Goal: Task Accomplishment & Management: Use online tool/utility

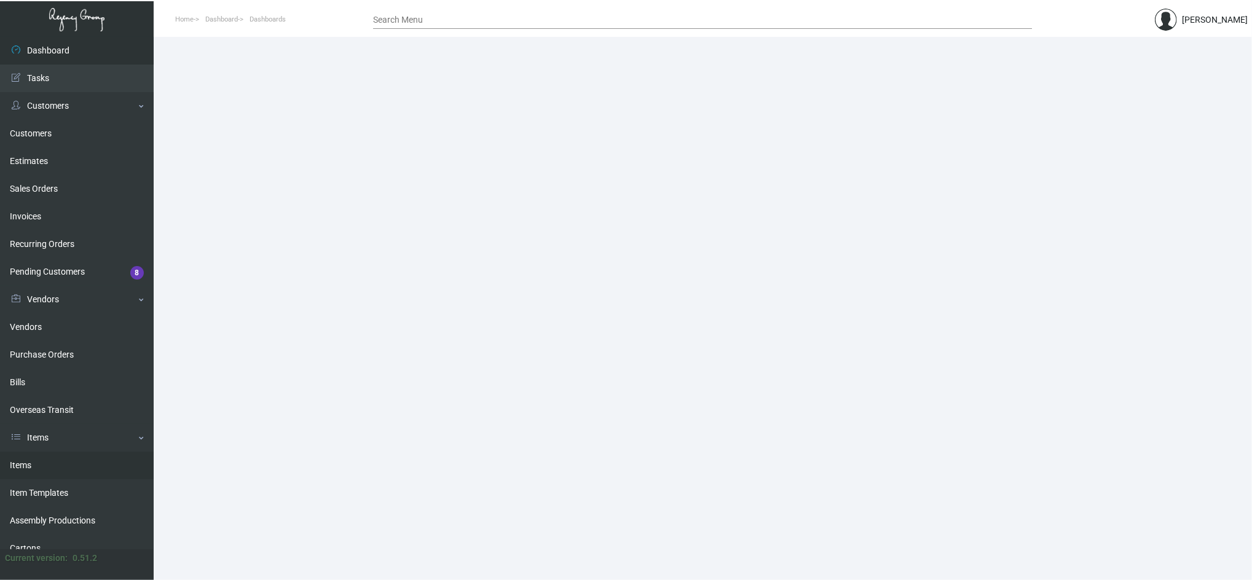
click at [55, 452] on link "Items" at bounding box center [77, 466] width 154 height 28
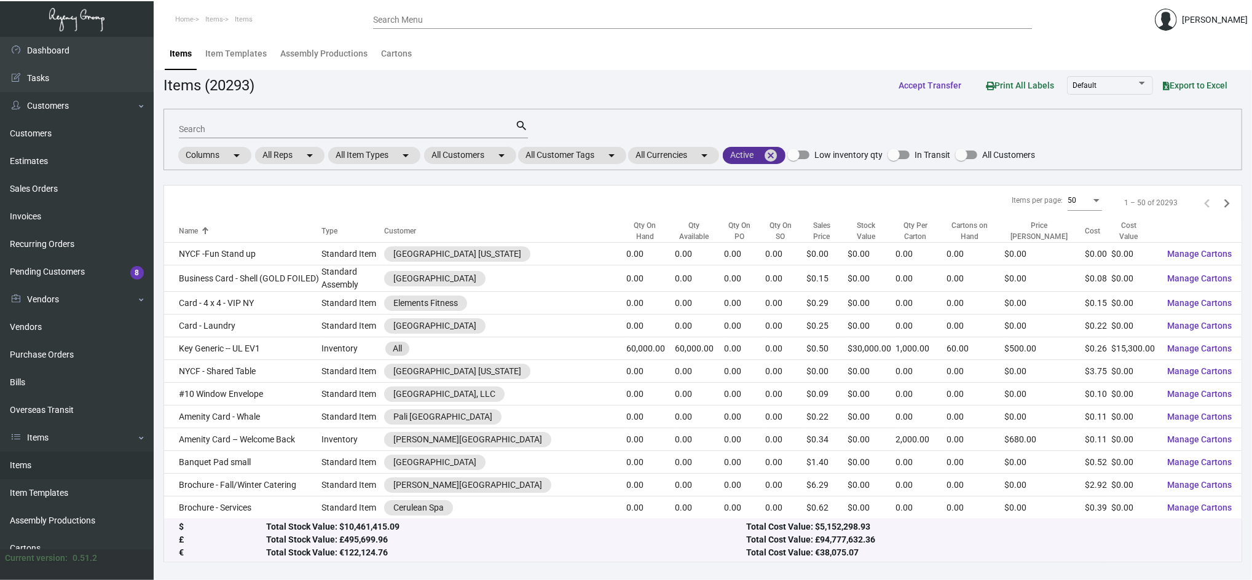
click at [778, 154] on mat-icon "cancel" at bounding box center [770, 155] width 15 height 15
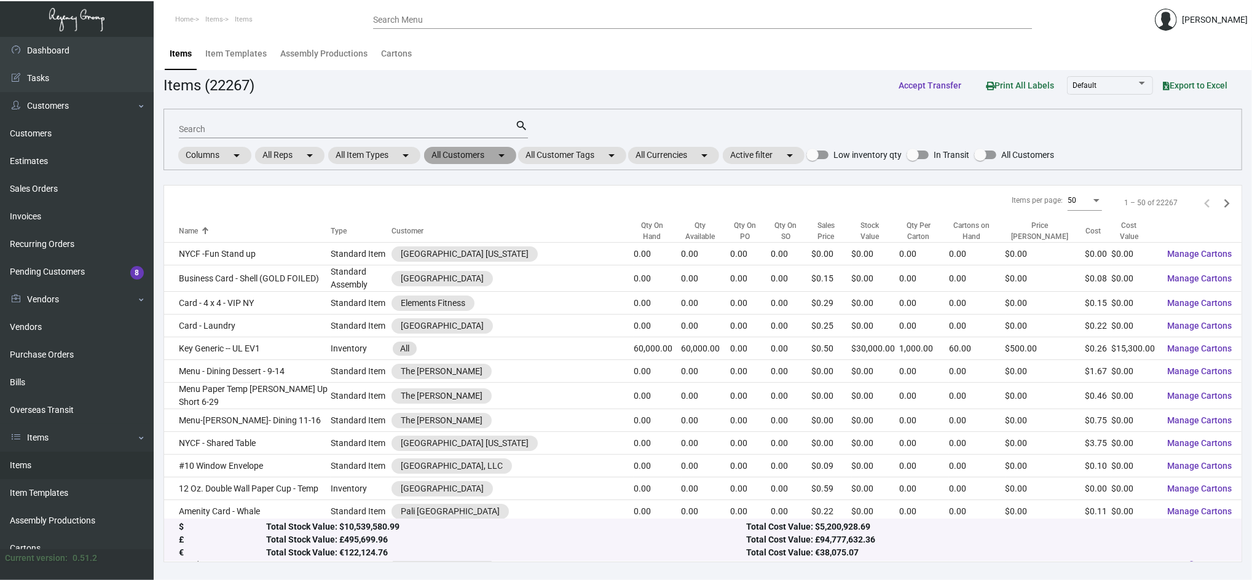
click at [459, 150] on mat-chip "All Customers arrow_drop_down" at bounding box center [470, 155] width 92 height 17
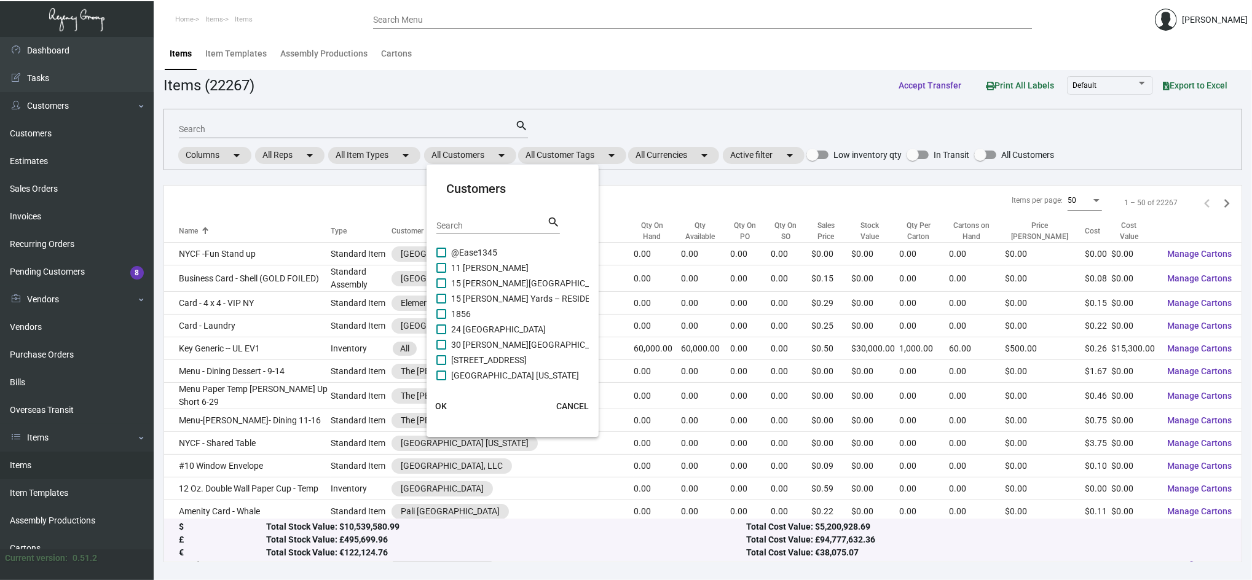
click at [486, 223] on input "Search" at bounding box center [491, 226] width 111 height 10
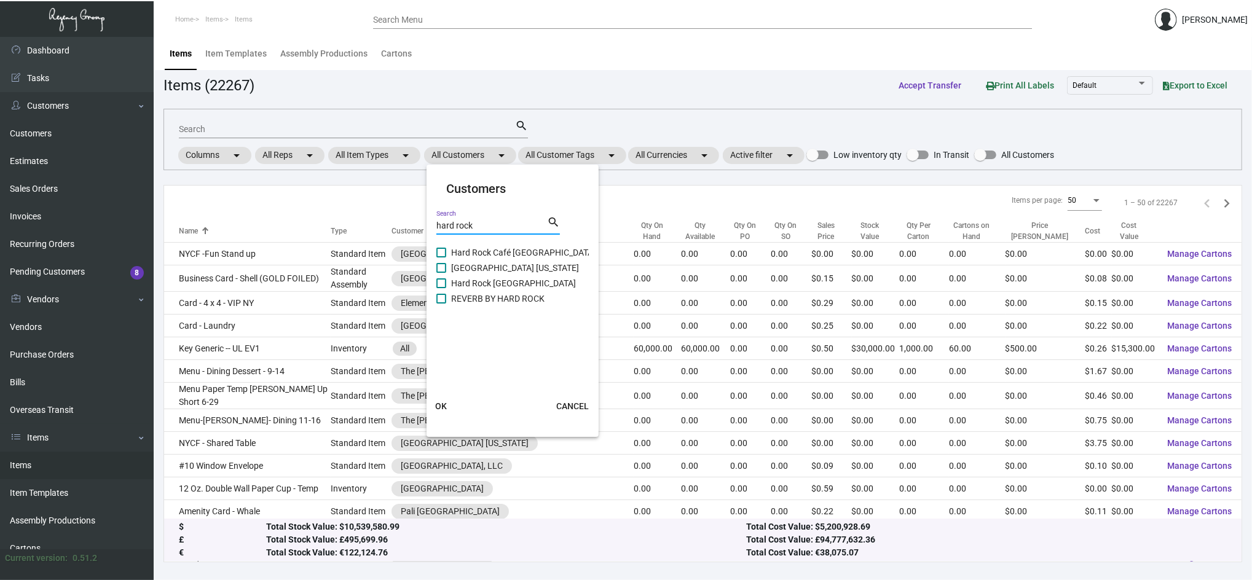
type input "hard rock"
click at [494, 253] on span "Hard Rock Café [GEOGRAPHIC_DATA]" at bounding box center [523, 252] width 144 height 15
click at [441, 258] on input "Hard Rock Café [GEOGRAPHIC_DATA]" at bounding box center [441, 258] width 1 height 1
checkbox input "true"
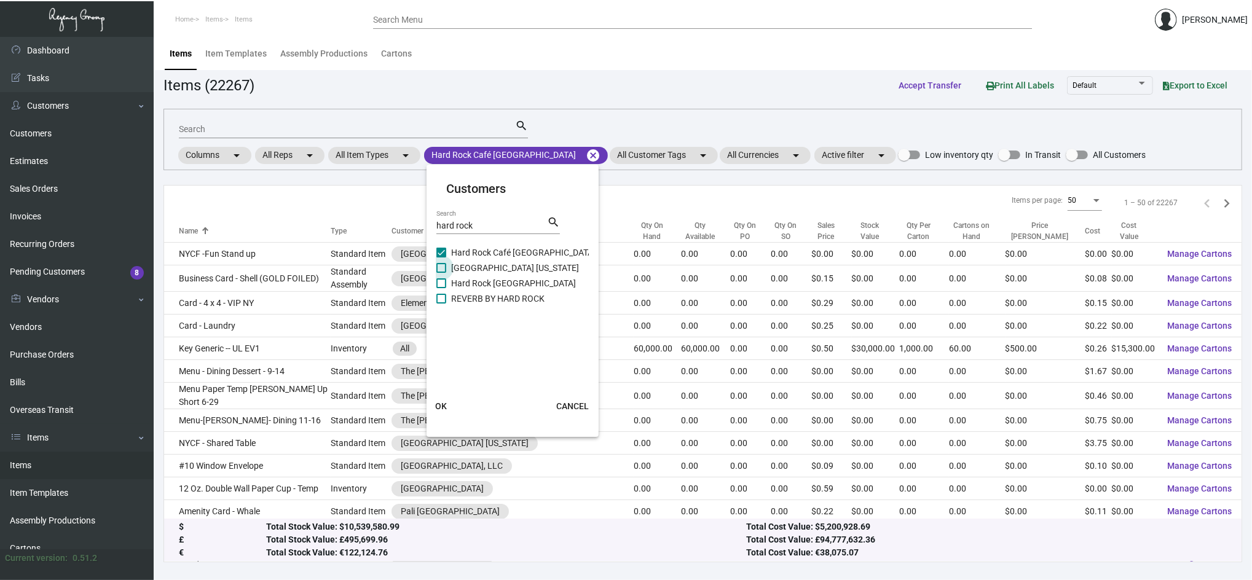
click at [506, 272] on span "[GEOGRAPHIC_DATA] [US_STATE]" at bounding box center [515, 268] width 128 height 15
click at [441, 273] on input "[GEOGRAPHIC_DATA] [US_STATE]" at bounding box center [441, 273] width 1 height 1
checkbox input "true"
click at [514, 283] on span "Hard Rock [GEOGRAPHIC_DATA]" at bounding box center [513, 283] width 125 height 15
click at [441, 288] on input "Hard Rock [GEOGRAPHIC_DATA]" at bounding box center [441, 288] width 1 height 1
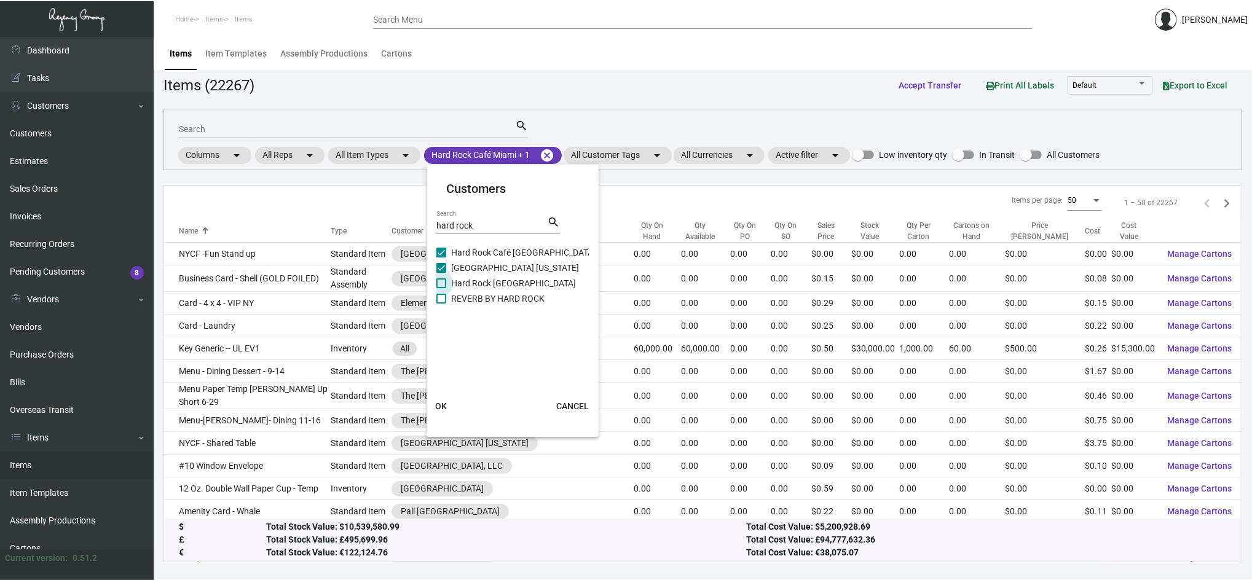
checkbox input "true"
click at [522, 297] on span "REVERB BY HARD ROCK" at bounding box center [497, 298] width 93 height 15
click at [441, 304] on input "REVERB BY HARD ROCK" at bounding box center [441, 304] width 1 height 1
checkbox input "true"
click at [444, 411] on span "OK" at bounding box center [441, 406] width 12 height 10
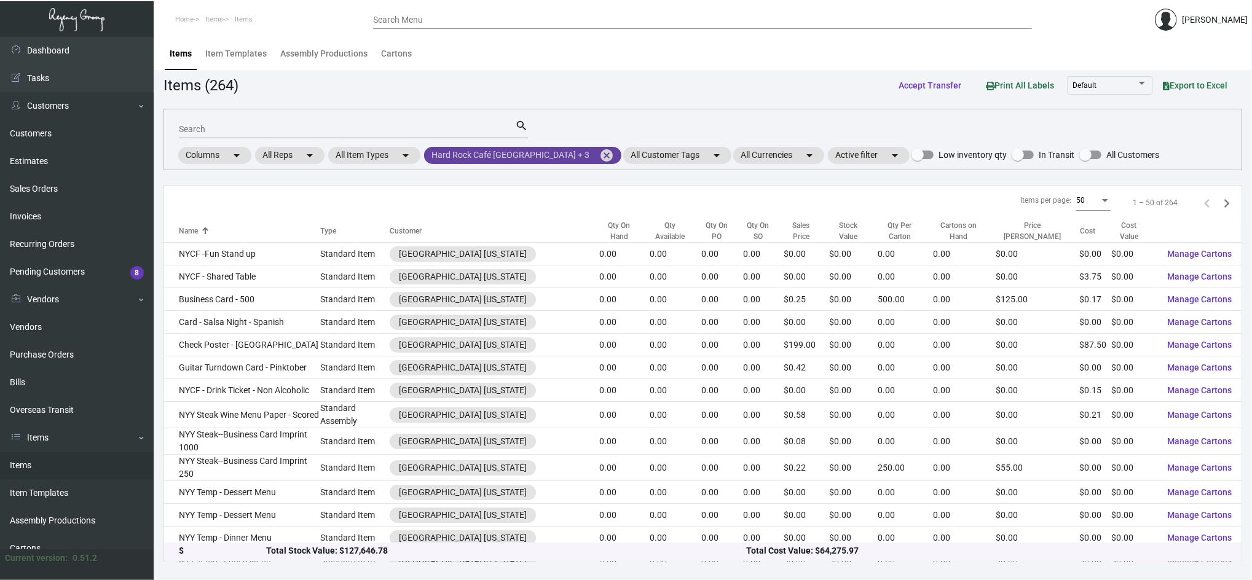
click at [599, 158] on mat-icon "cancel" at bounding box center [606, 155] width 15 height 15
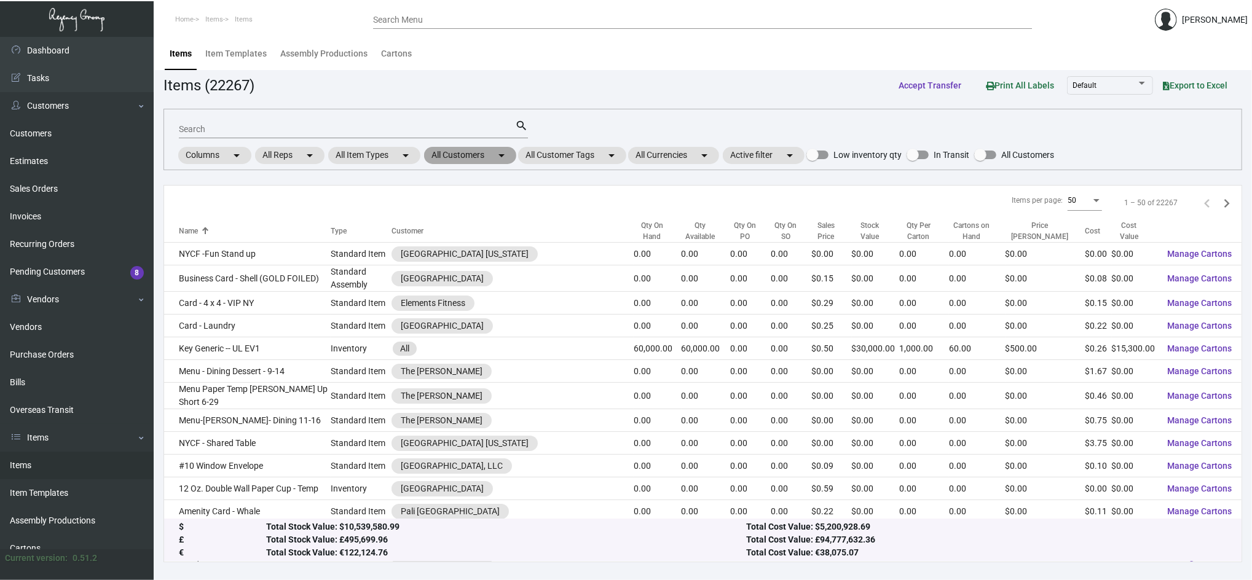
click at [509, 162] on mat-icon "arrow_drop_down" at bounding box center [501, 155] width 15 height 15
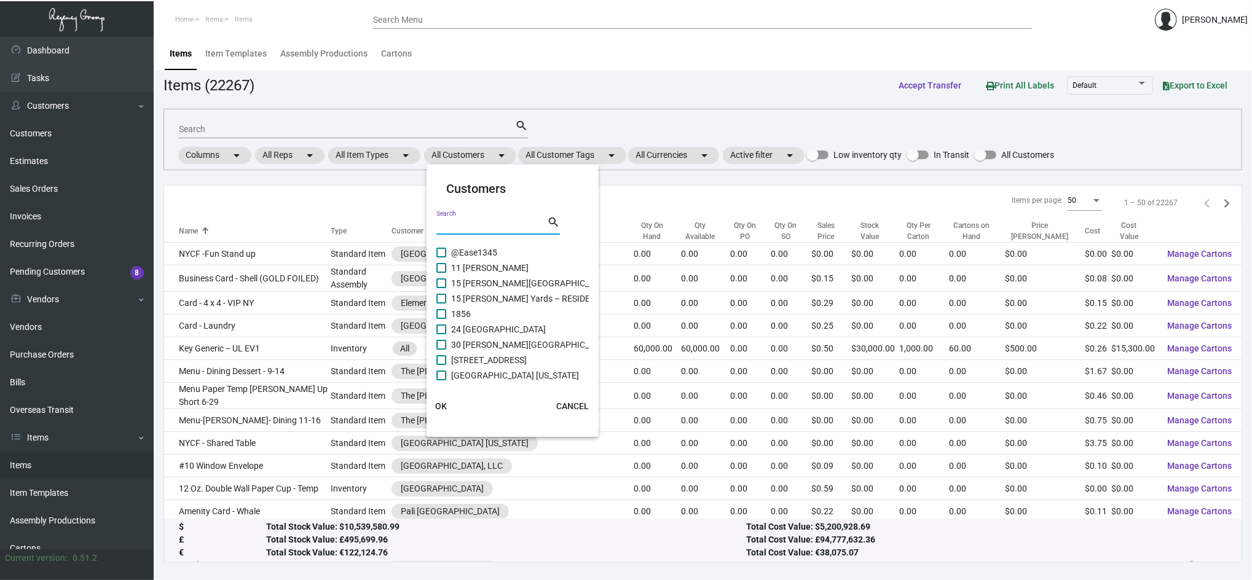
click at [508, 229] on input "Search" at bounding box center [491, 226] width 111 height 10
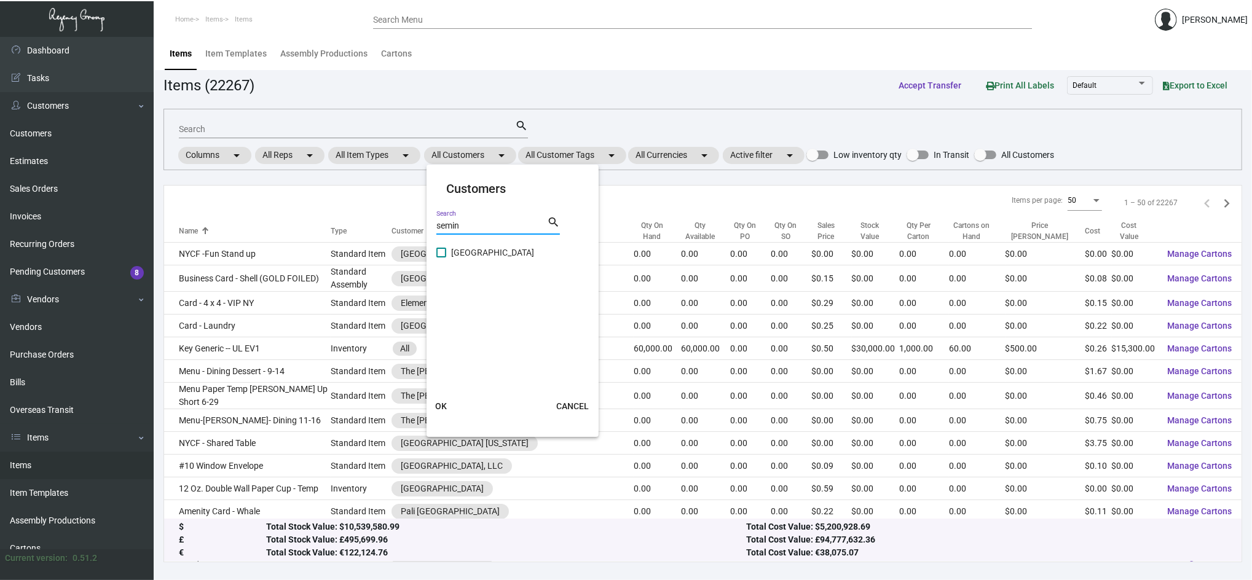
type input "semin"
